Goal: Task Accomplishment & Management: Complete application form

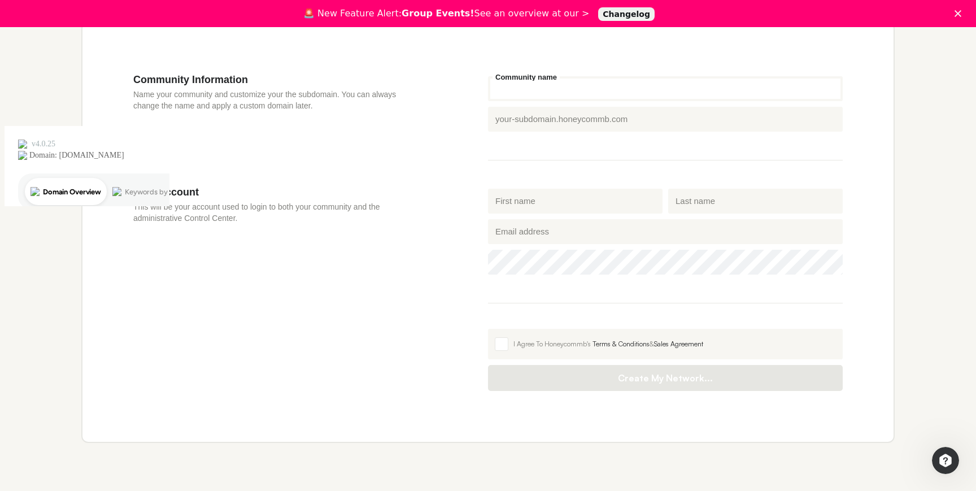
click at [544, 89] on input "Community name" at bounding box center [665, 88] width 355 height 25
type input "Secret Lives Communities"
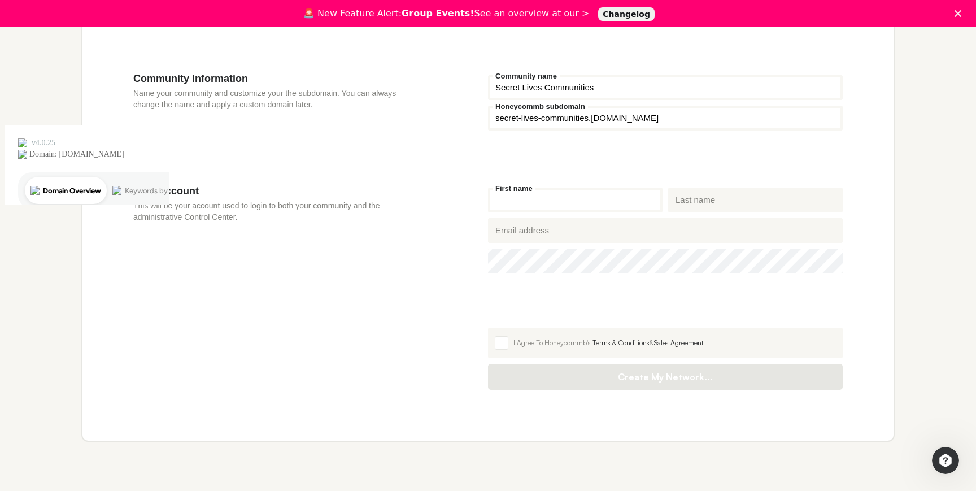
click at [554, 194] on input "First name" at bounding box center [575, 199] width 174 height 25
type input "Jac"
type input "[PERSON_NAME]"
type input "[EMAIL_ADDRESS][DOMAIN_NAME]"
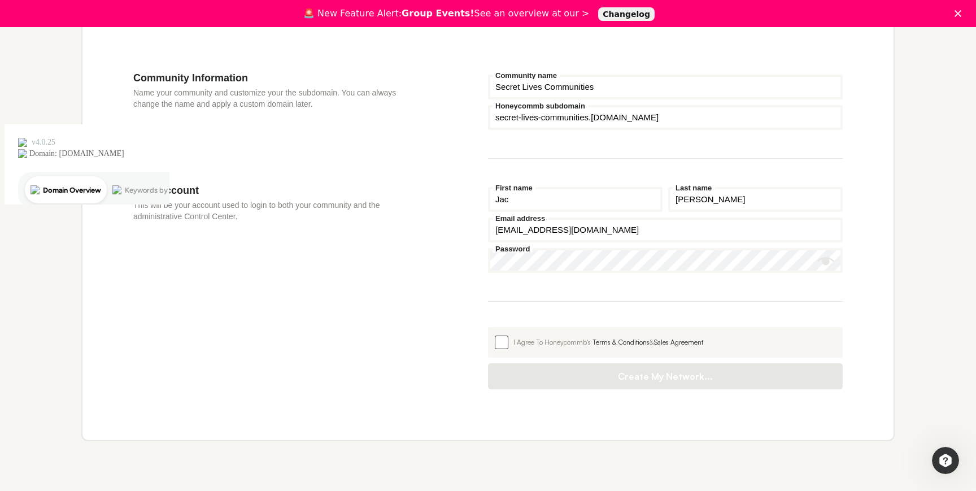
click at [499, 343] on span at bounding box center [502, 342] width 14 height 14
click at [488, 327] on input "I Agree To Honeycommb's Terms & Conditions & Sales Agreement" at bounding box center [488, 327] width 0 height 0
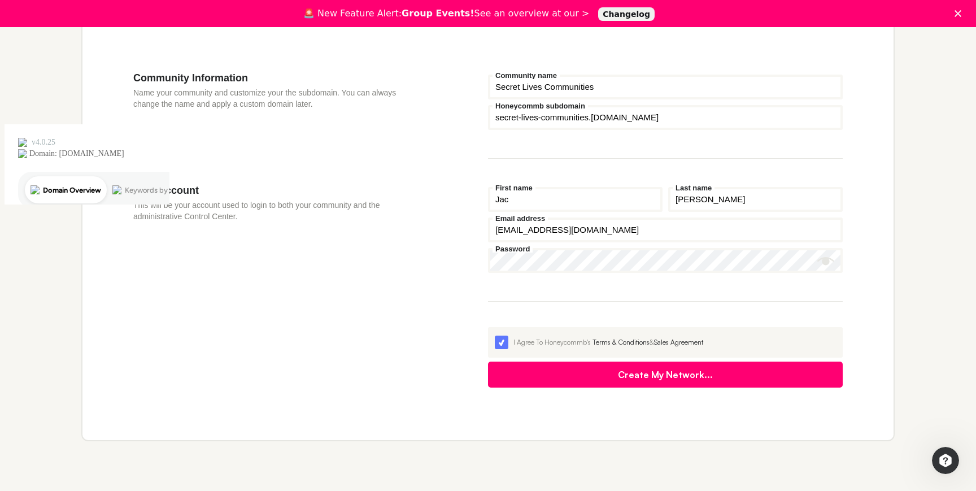
click at [596, 377] on button "Create My Network..." at bounding box center [665, 374] width 355 height 26
